Goal: Consume media (video, audio)

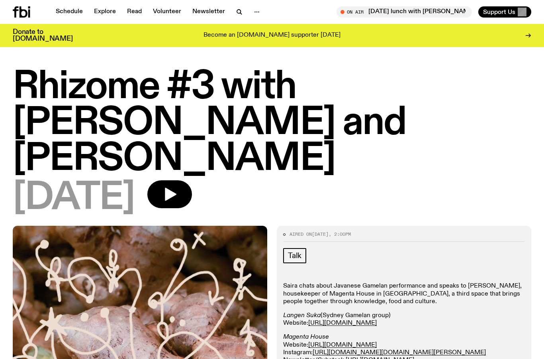
scroll to position [32, 0]
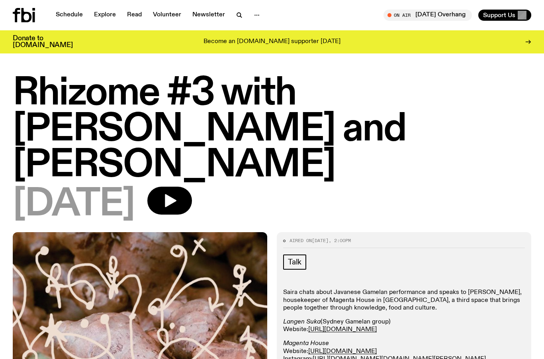
click at [23, 12] on icon at bounding box center [27, 15] width 10 height 14
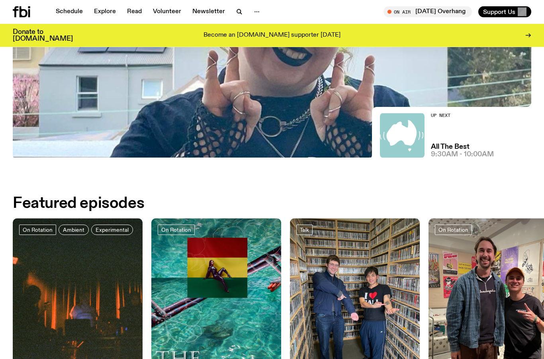
scroll to position [230, 0]
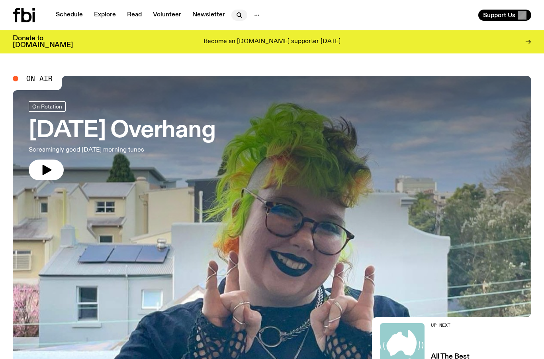
click at [237, 16] on icon "button" at bounding box center [239, 15] width 4 height 4
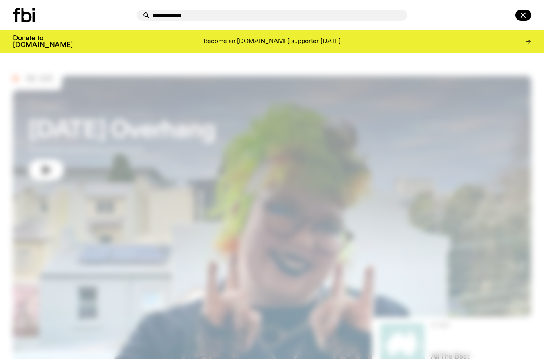
type input "**********"
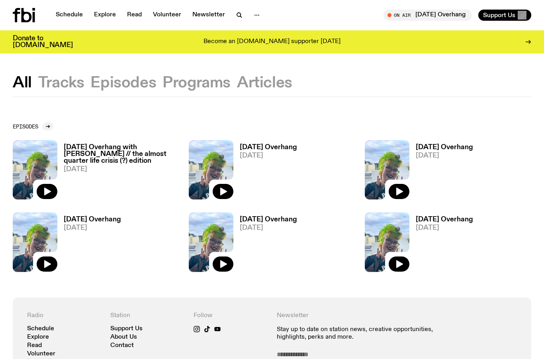
click at [30, 12] on icon at bounding box center [24, 15] width 22 height 14
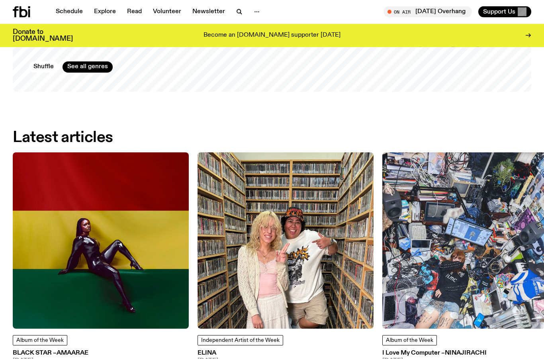
scroll to position [866, 0]
click at [131, 188] on img at bounding box center [101, 240] width 176 height 176
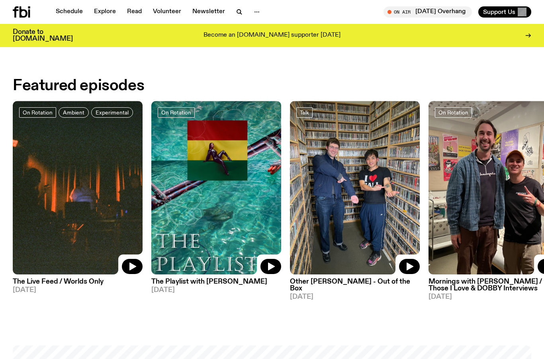
scroll to position [322, 0]
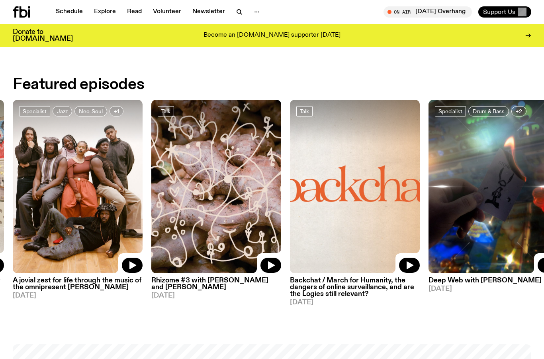
click at [493, 16] on span "Support Us" at bounding box center [499, 11] width 32 height 7
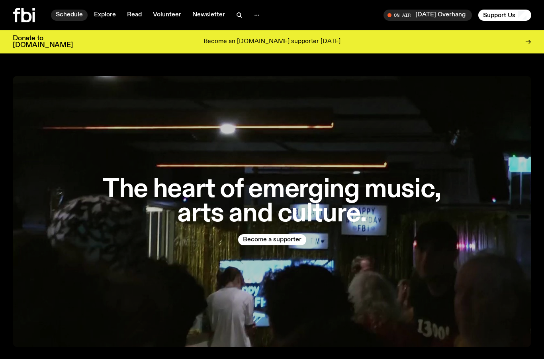
click at [59, 17] on link "Schedule" at bounding box center [69, 15] width 37 height 11
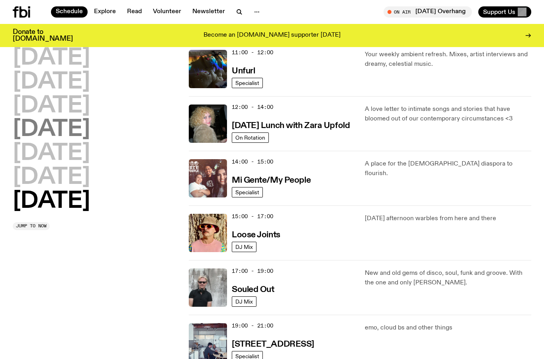
scroll to position [299, 0]
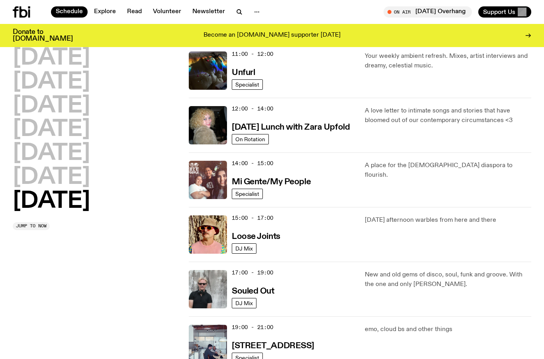
click at [418, 225] on div "[DATE] afternoon warbles from here and there" at bounding box center [448, 234] width 167 height 38
click at [250, 235] on h3 "Loose Joints" at bounding box center [256, 236] width 49 height 8
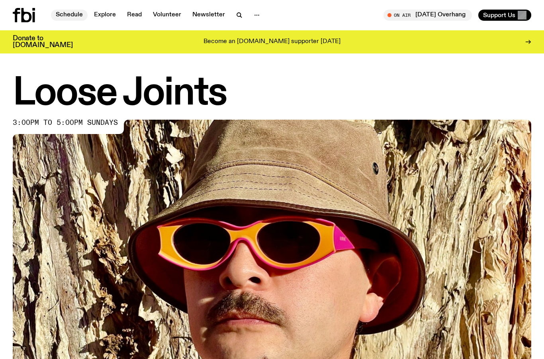
click at [70, 12] on link "Schedule" at bounding box center [69, 15] width 37 height 11
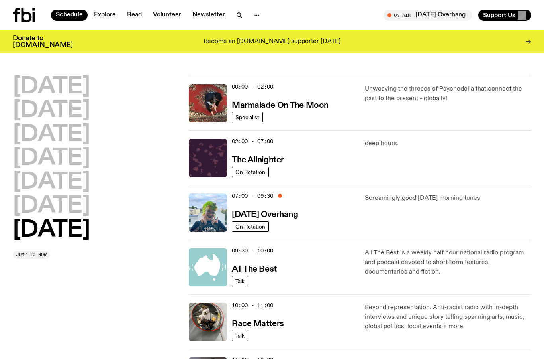
click at [15, 14] on icon at bounding box center [17, 15] width 8 height 14
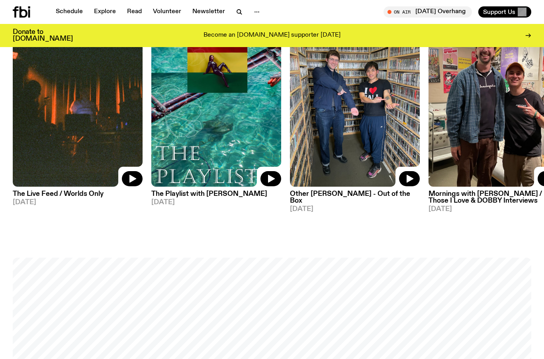
scroll to position [406, 0]
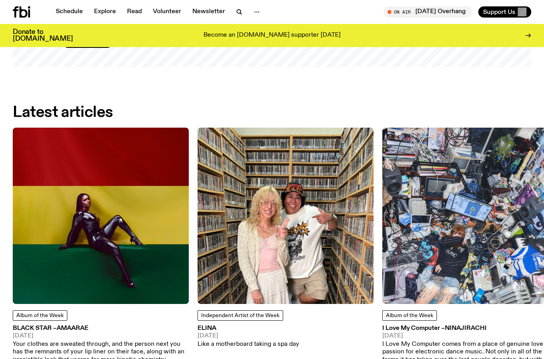
click at [399, 255] on img at bounding box center [471, 216] width 176 height 176
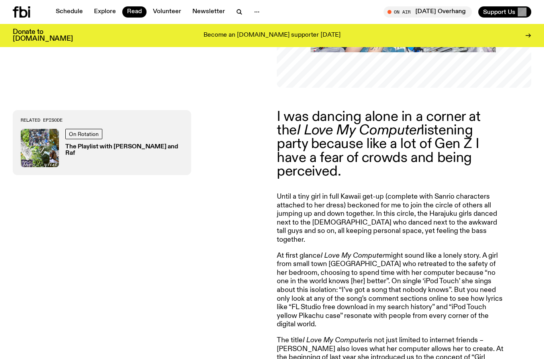
scroll to position [236, 0]
click at [16, 16] on icon at bounding box center [16, 11] width 6 height 11
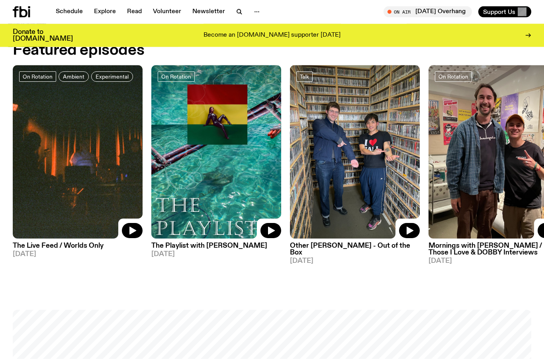
scroll to position [359, 0]
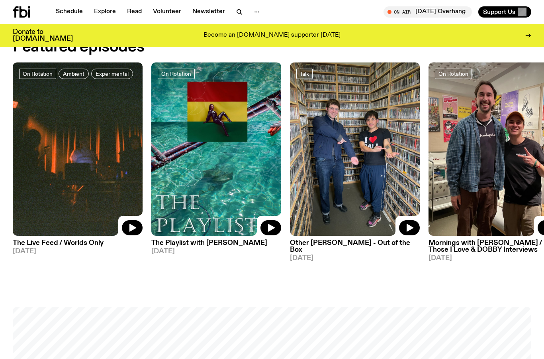
click at [453, 257] on span "[DATE]" at bounding box center [494, 258] width 130 height 7
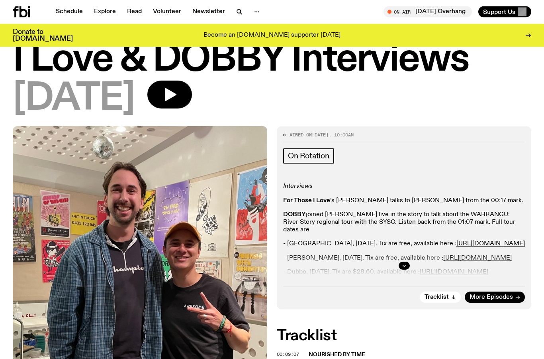
scroll to position [103, 0]
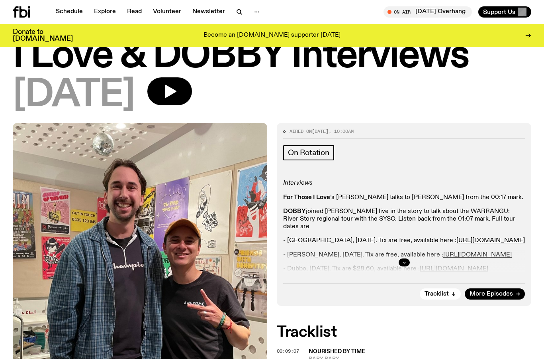
click at [404, 265] on button "button" at bounding box center [404, 262] width 11 height 8
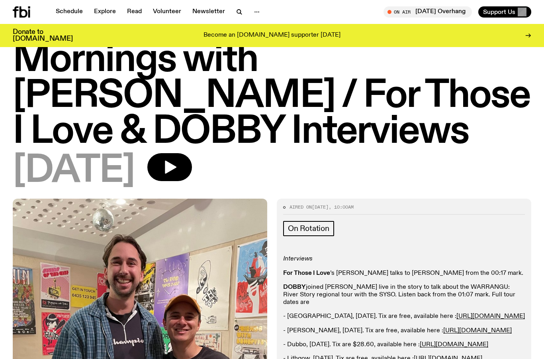
scroll to position [59, 0]
